Goal: Information Seeking & Learning: Compare options

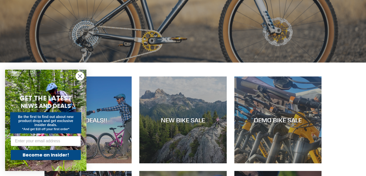
scroll to position [152, 0]
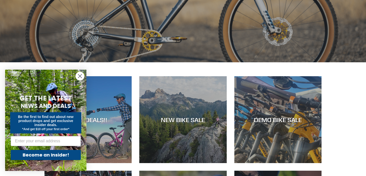
click at [81, 76] on circle "Close dialog" at bounding box center [80, 76] width 8 height 8
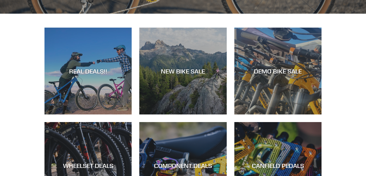
scroll to position [199, 0]
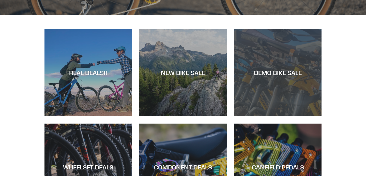
click at [275, 116] on div "DEMO BIKE SALE" at bounding box center [277, 116] width 87 height 0
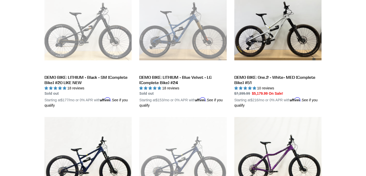
scroll to position [298, 0]
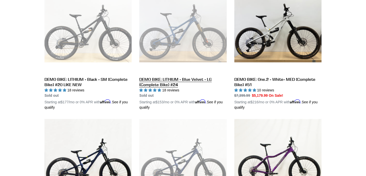
click at [198, 80] on link "DEMO BIKE: LITHIUM - Blue Velvet - LG (Complete Bike) #24" at bounding box center [182, 48] width 87 height 124
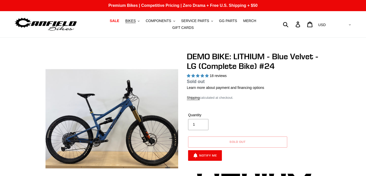
select select "highest-rating"
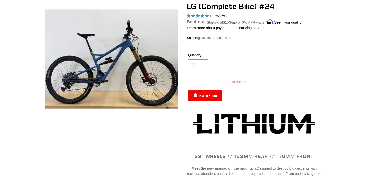
scroll to position [56, 0]
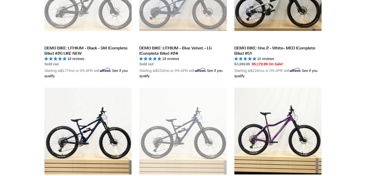
scroll to position [401, 0]
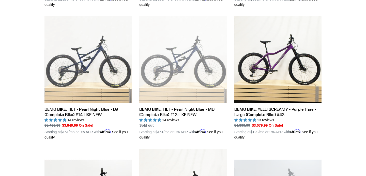
click at [64, 110] on link "DEMO BIKE: TILT - Pearl Night Blue - LG (Complete Bike) #14 LIKE NEW" at bounding box center [87, 78] width 87 height 124
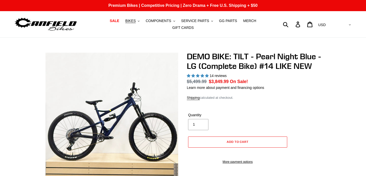
select select "highest-rating"
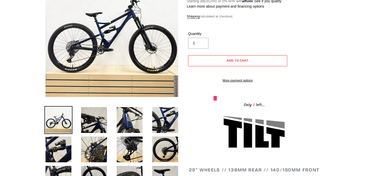
scroll to position [88, 0]
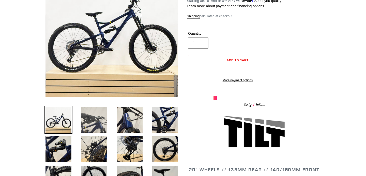
click at [95, 119] on img at bounding box center [94, 120] width 28 height 28
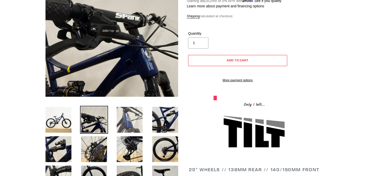
click at [129, 121] on img at bounding box center [129, 120] width 28 height 28
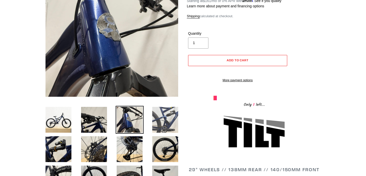
click at [162, 125] on img at bounding box center [165, 120] width 28 height 28
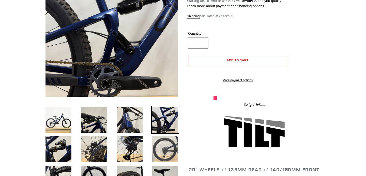
click at [163, 145] on img at bounding box center [165, 150] width 28 height 28
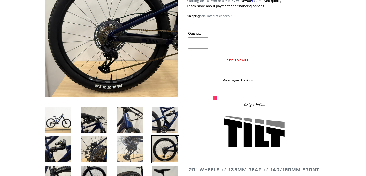
click at [132, 144] on img at bounding box center [129, 150] width 28 height 28
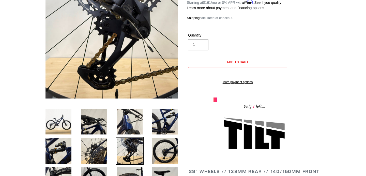
scroll to position [87, 0]
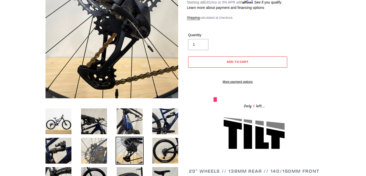
click at [93, 147] on img at bounding box center [94, 151] width 28 height 28
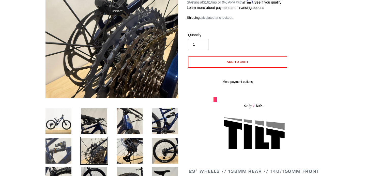
click at [62, 150] on img at bounding box center [58, 151] width 28 height 28
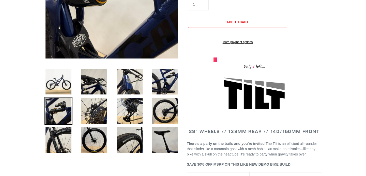
scroll to position [129, 0]
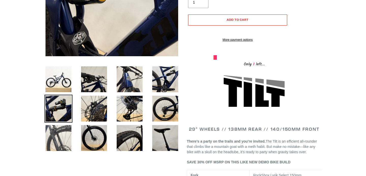
click at [62, 133] on img at bounding box center [58, 138] width 28 height 28
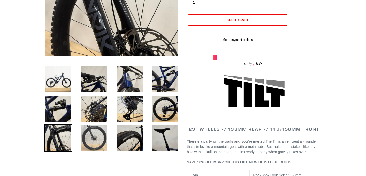
click at [91, 138] on img at bounding box center [94, 138] width 28 height 28
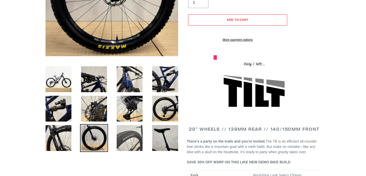
click at [127, 144] on img at bounding box center [129, 138] width 28 height 28
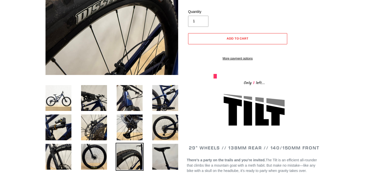
scroll to position [113, 0]
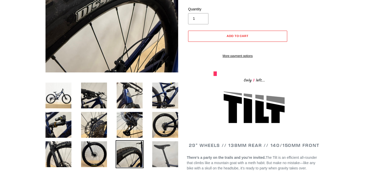
click at [167, 147] on img at bounding box center [165, 155] width 28 height 28
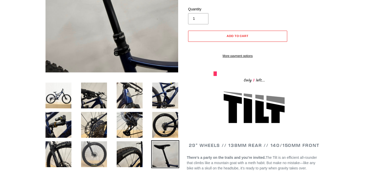
click at [95, 148] on img at bounding box center [94, 155] width 28 height 28
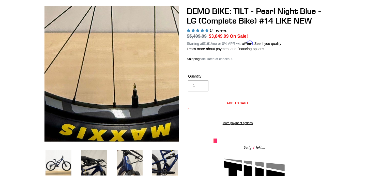
scroll to position [44, 0]
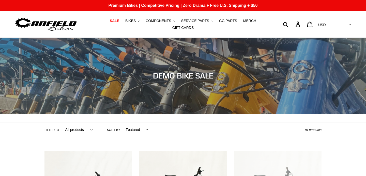
click at [116, 24] on link "SALE" at bounding box center [114, 21] width 14 height 7
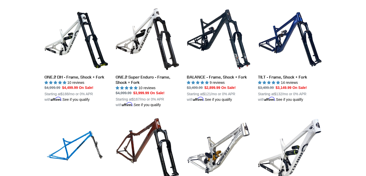
scroll to position [579, 0]
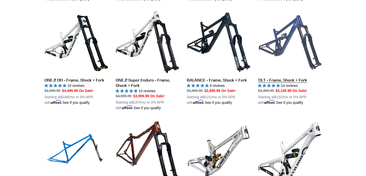
click at [281, 80] on link "TILT - Frame, Shock + Fork" at bounding box center [289, 58] width 63 height 95
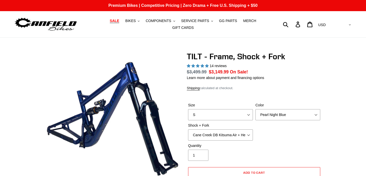
select select "highest-rating"
select select "L"
click option "L" at bounding box center [0, 0] width 0 height 0
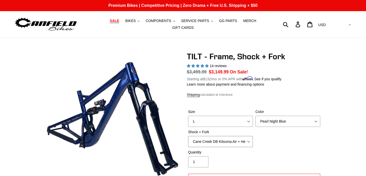
select select "Fox Float X + Fox 36 Grip X Factory 150mm"
click option "Fox Float X + Fox 36 Grip X Factory 150mm" at bounding box center [0, 0] width 0 height 0
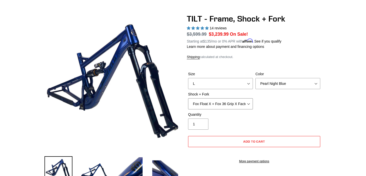
scroll to position [39, 0]
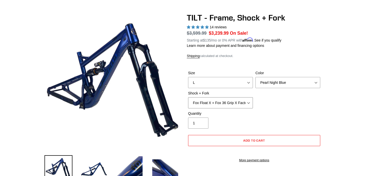
click option "Fox Float X + Fox 36 Grip X Factory 150mm" at bounding box center [0, 0] width 0 height 0
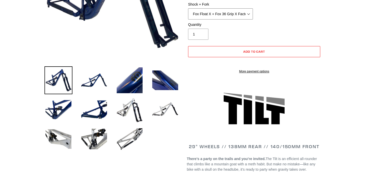
scroll to position [128, 0]
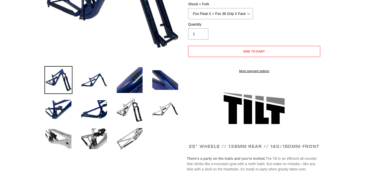
click at [122, 135] on img at bounding box center [129, 139] width 28 height 28
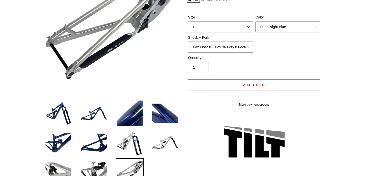
scroll to position [96, 0]
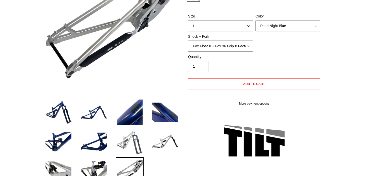
click at [131, 146] on img at bounding box center [129, 142] width 28 height 28
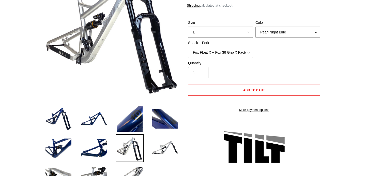
scroll to position [90, 0]
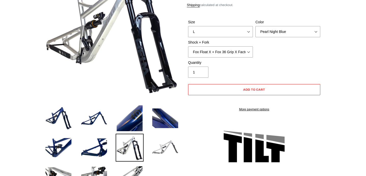
click at [163, 150] on img at bounding box center [165, 148] width 28 height 28
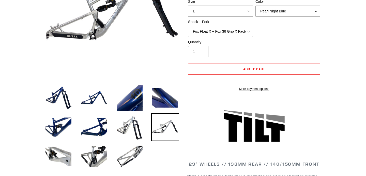
scroll to position [111, 0]
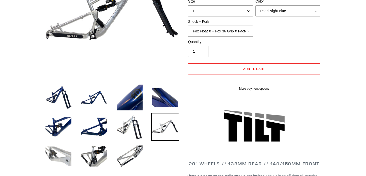
click at [58, 153] on img at bounding box center [58, 157] width 28 height 28
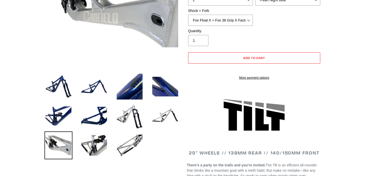
scroll to position [125, 0]
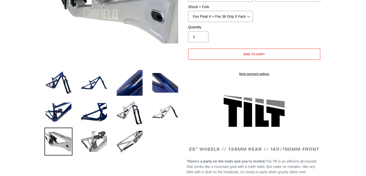
click at [100, 146] on img at bounding box center [94, 142] width 28 height 28
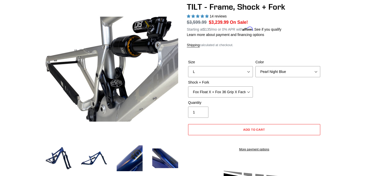
scroll to position [0, 0]
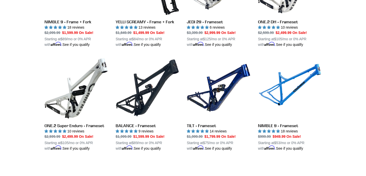
scroll to position [770, 0]
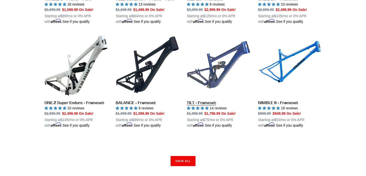
click at [207, 102] on link "TILT - Frameset" at bounding box center [218, 80] width 63 height 95
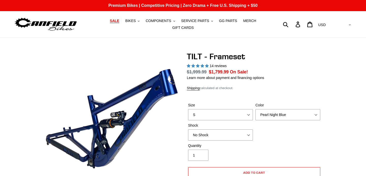
select select "highest-rating"
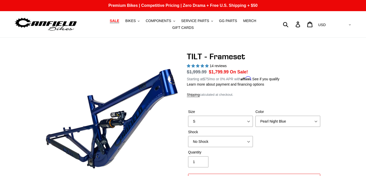
click at [249, 113] on label "Size" at bounding box center [220, 111] width 65 height 5
click at [249, 116] on select "S M L XL" at bounding box center [220, 121] width 65 height 11
select select "L"
click option "L" at bounding box center [0, 0] width 0 height 0
select select "Stealth Silver"
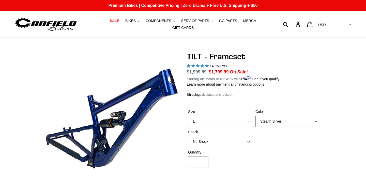
click option "Stealth Silver" at bounding box center [0, 0] width 0 height 0
click option "RockShox Deluxe Ultimate" at bounding box center [0, 0] width 0 height 0
click option "Fox FLOAT X" at bounding box center [0, 0] width 0 height 0
click option "EXT Storia Lok V3" at bounding box center [0, 0] width 0 height 0
select select "Fox FLOAT X"
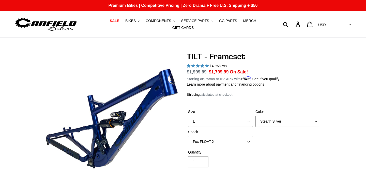
click option "Fox FLOAT X" at bounding box center [0, 0] width 0 height 0
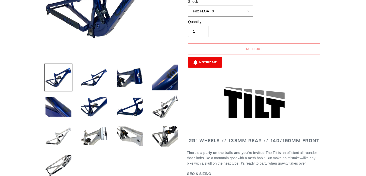
scroll to position [131, 0]
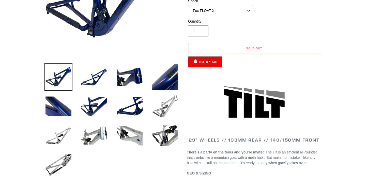
click at [173, 109] on img at bounding box center [165, 107] width 28 height 28
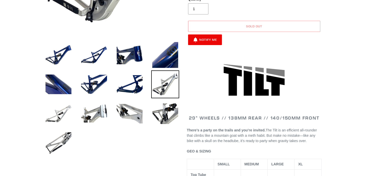
scroll to position [154, 0]
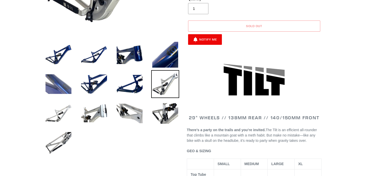
click at [54, 87] on img at bounding box center [58, 84] width 28 height 28
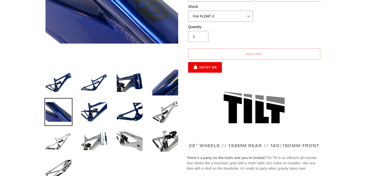
scroll to position [129, 0]
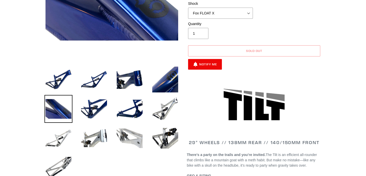
click at [131, 139] on img at bounding box center [129, 139] width 28 height 28
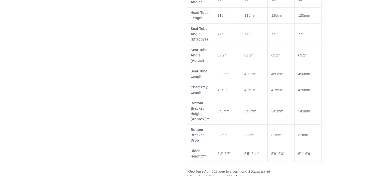
scroll to position [255, 0]
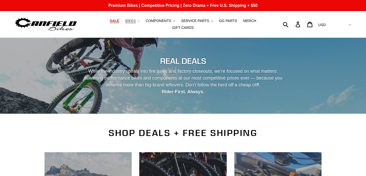
click at [138, 22] on button "BIKES .cls-1{fill:#231f20}" at bounding box center [132, 21] width 19 height 7
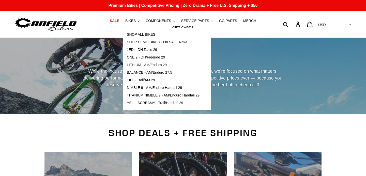
click at [139, 64] on span "LITHIUM - AM/Enduro 29" at bounding box center [147, 65] width 40 height 4
